Goal: Information Seeking & Learning: Learn about a topic

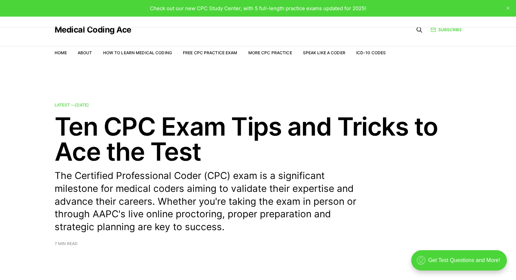
click at [121, 50] on li "How to Learn Medical Coding" at bounding box center [137, 53] width 69 height 6
click at [137, 54] on link "How to Learn Medical Coding" at bounding box center [137, 52] width 69 height 5
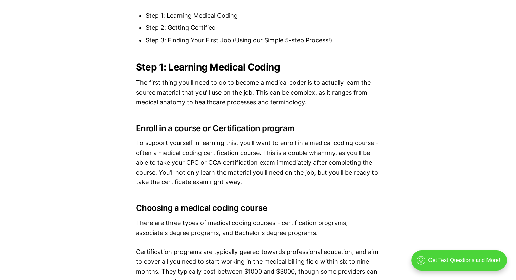
scroll to position [713, 0]
